Goal: Find contact information: Find contact information

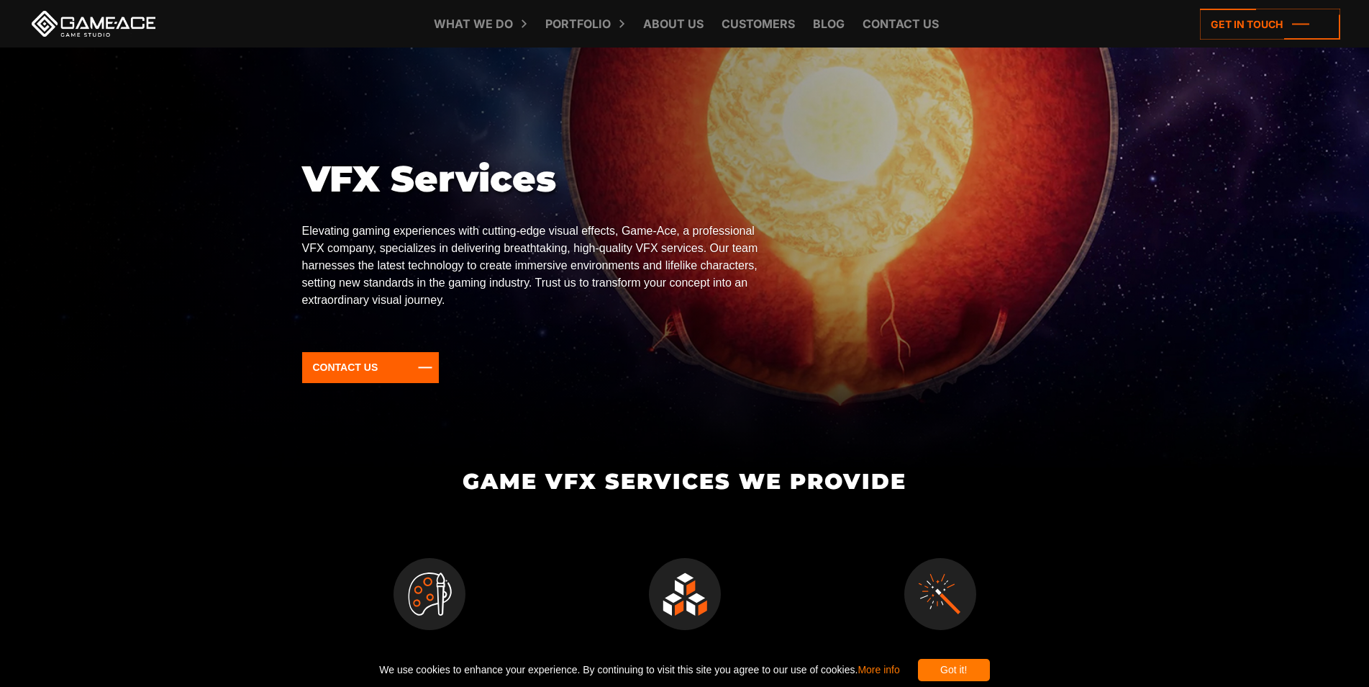
scroll to position [288, 0]
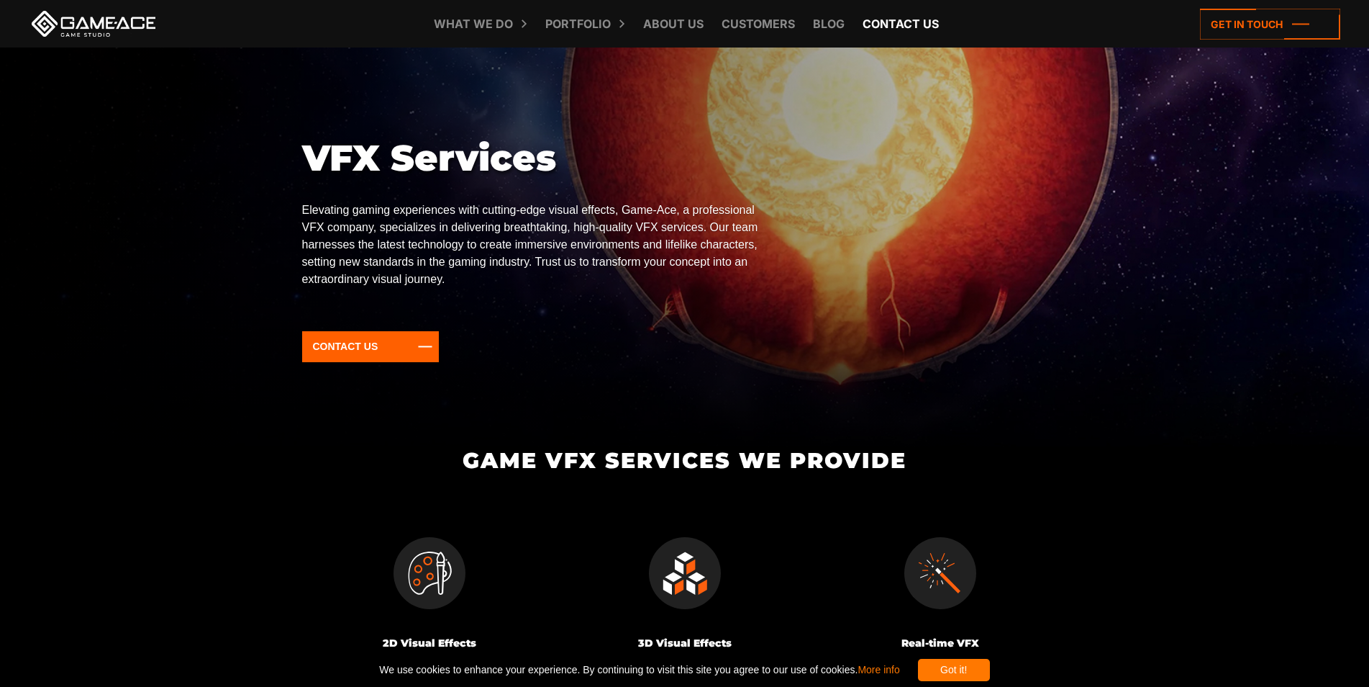
click at [884, 22] on link "Contact us" at bounding box center [901, 23] width 91 height 47
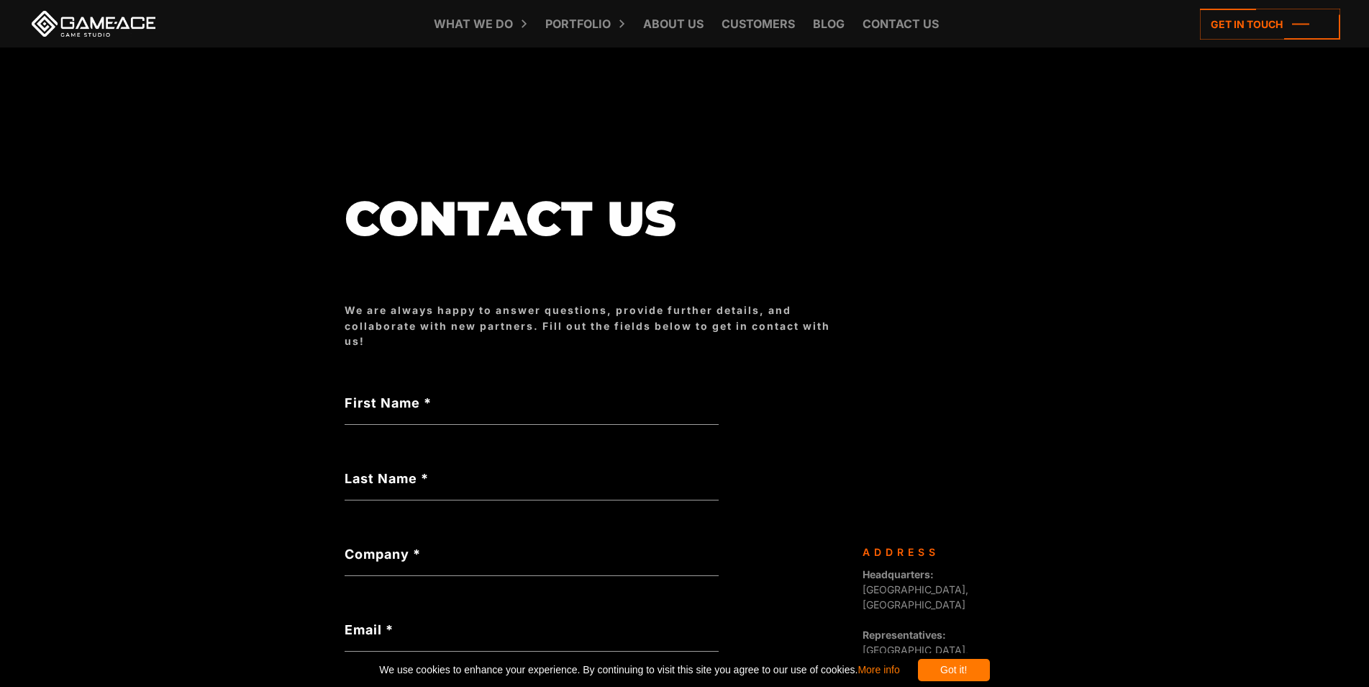
click at [1268, 28] on icon at bounding box center [1270, 24] width 140 height 31
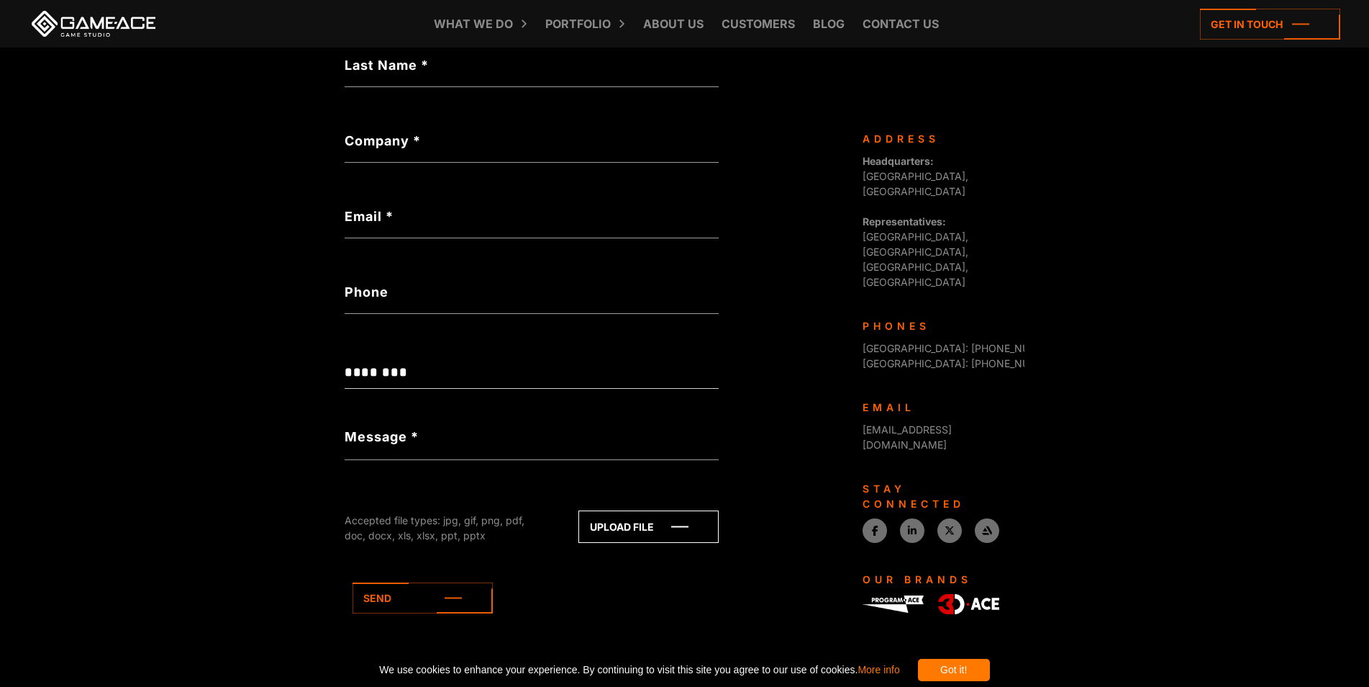
scroll to position [434, 0]
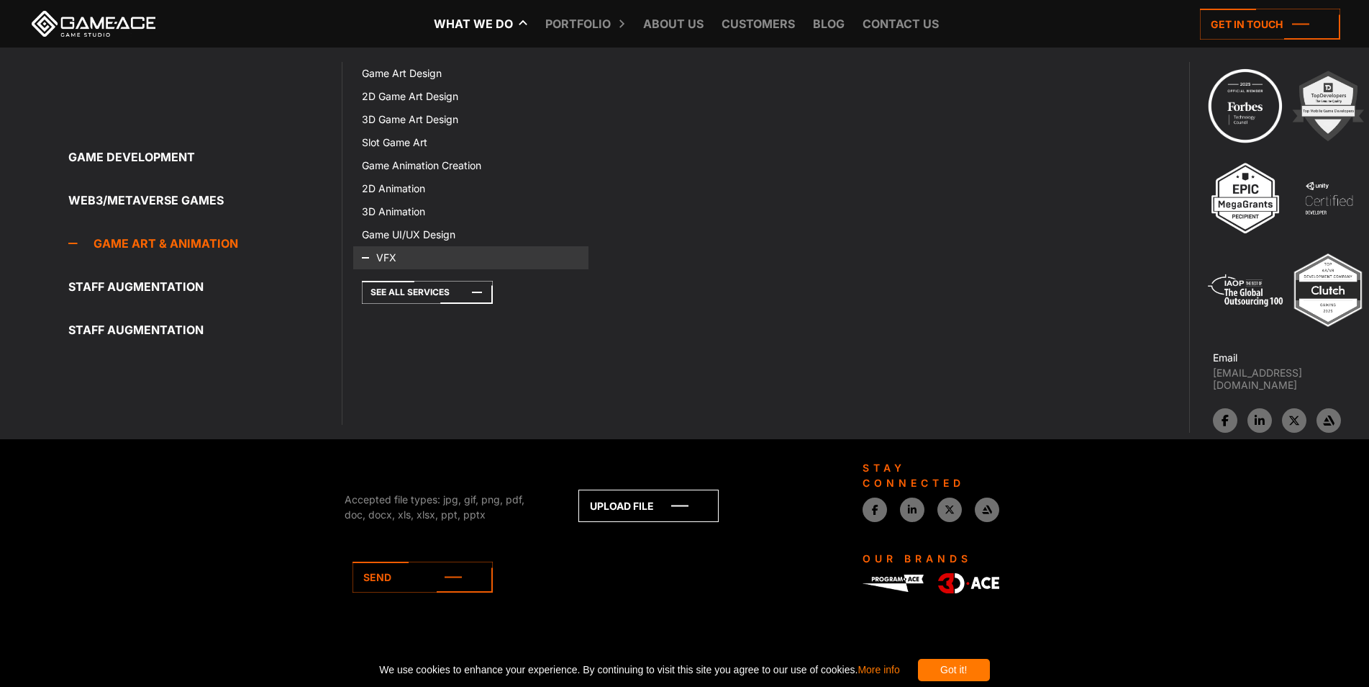
click at [384, 259] on icon at bounding box center [379, 257] width 35 height 23
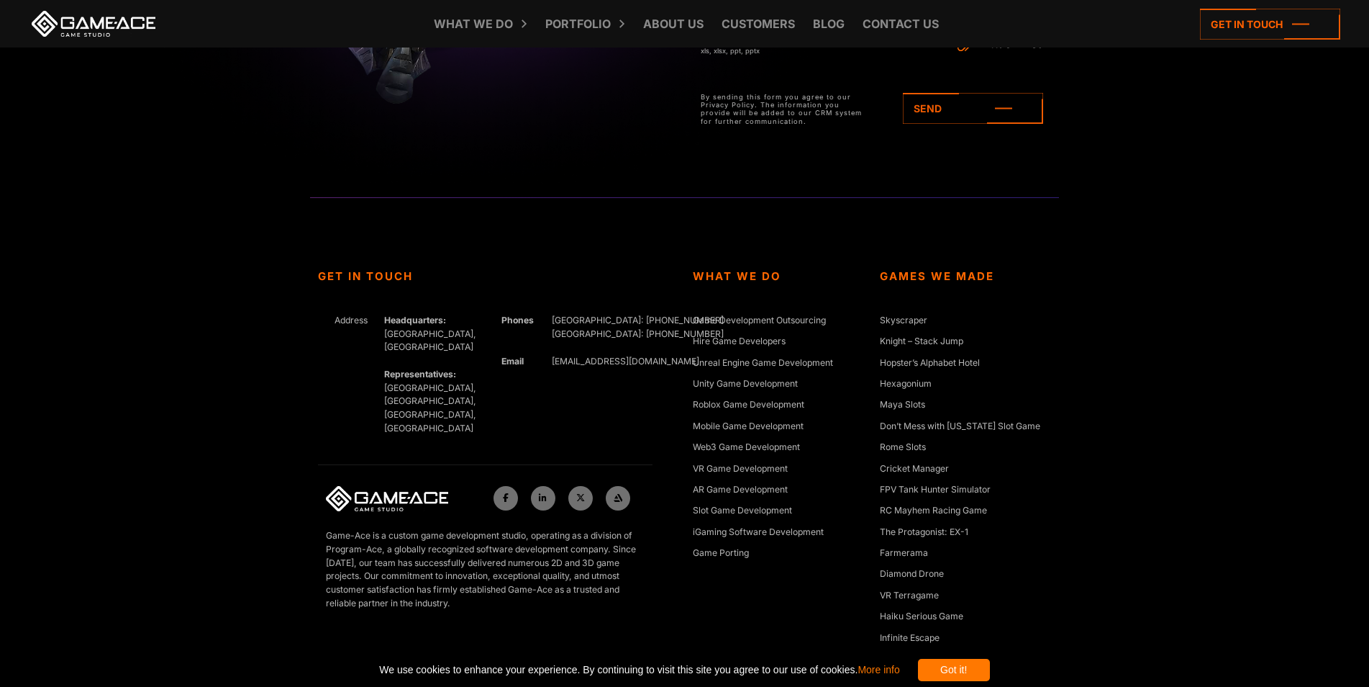
scroll to position [4955, 0]
